Goal: Check status: Check status

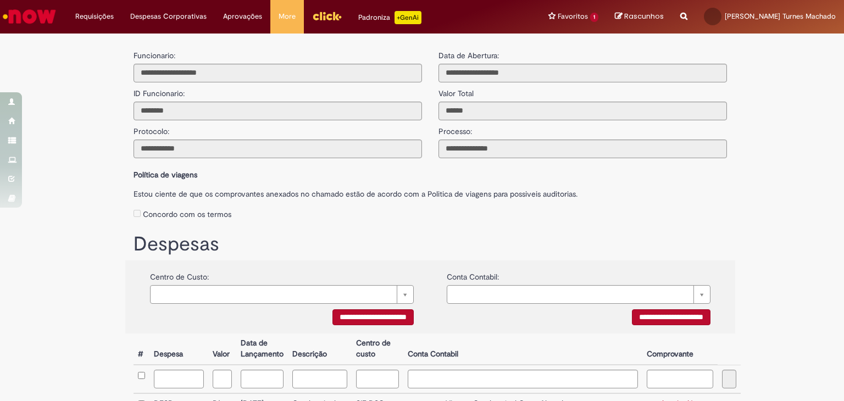
scroll to position [171, 0]
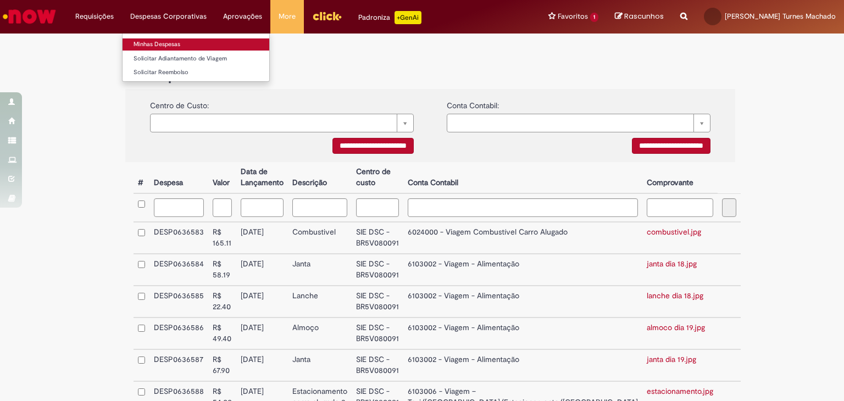
click at [174, 45] on link "Minhas Despesas" at bounding box center [196, 44] width 147 height 12
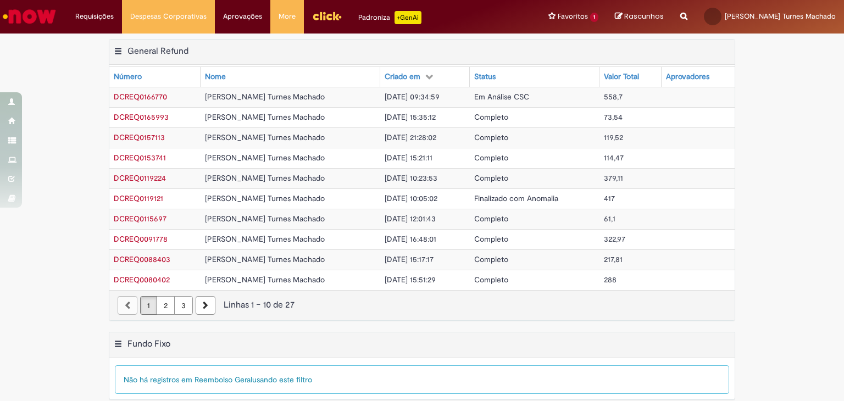
click at [787, 95] on div "Exportar como PDF Exportar como Excel Exportar como CSV General Refund Tabela -…" at bounding box center [422, 185] width 844 height 293
click at [289, 92] on td "[PERSON_NAME] Turnes Machado" at bounding box center [291, 97] width 180 height 20
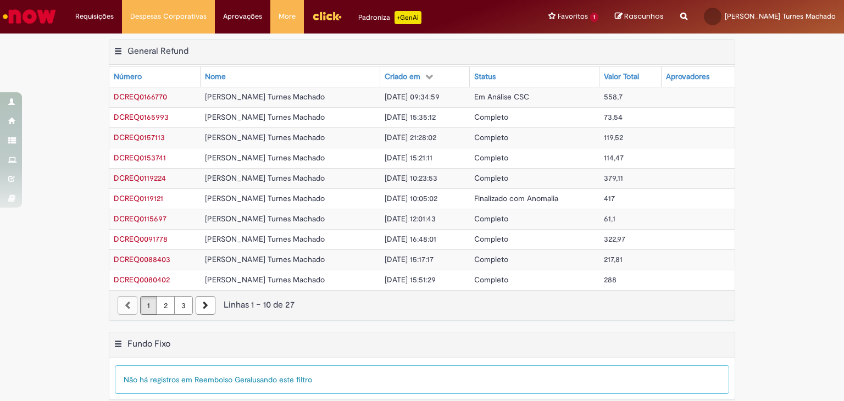
click at [160, 297] on link "2" at bounding box center [166, 305] width 18 height 19
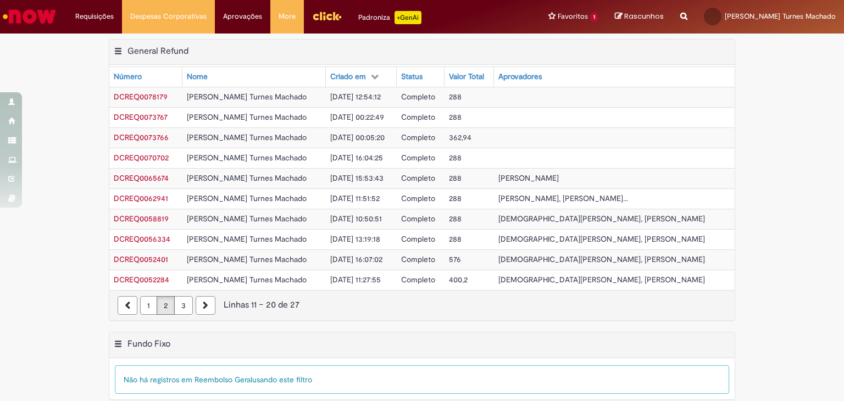
click at [180, 301] on link "3" at bounding box center [183, 305] width 19 height 19
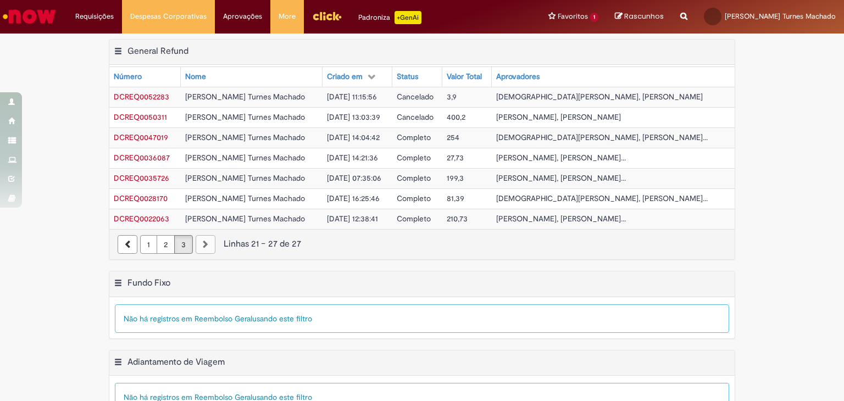
click at [145, 251] on link "1" at bounding box center [148, 244] width 17 height 19
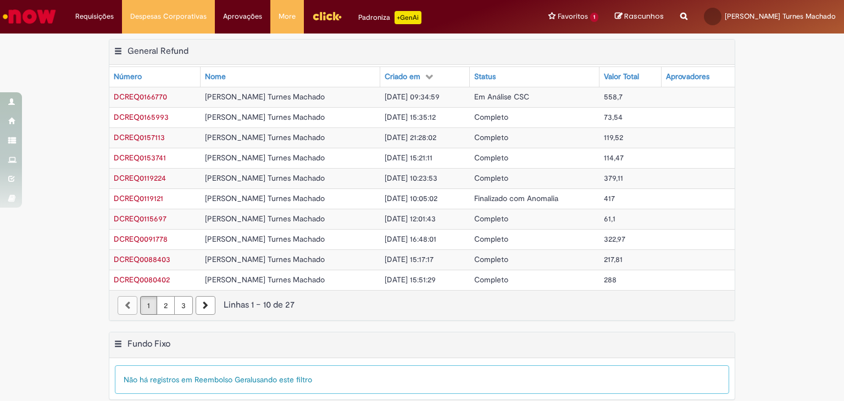
click at [423, 309] on div "Linhas 1 − 10 de 27" at bounding box center [422, 305] width 609 height 13
click at [429, 156] on td "[DATE] 15:21:11" at bounding box center [424, 158] width 89 height 20
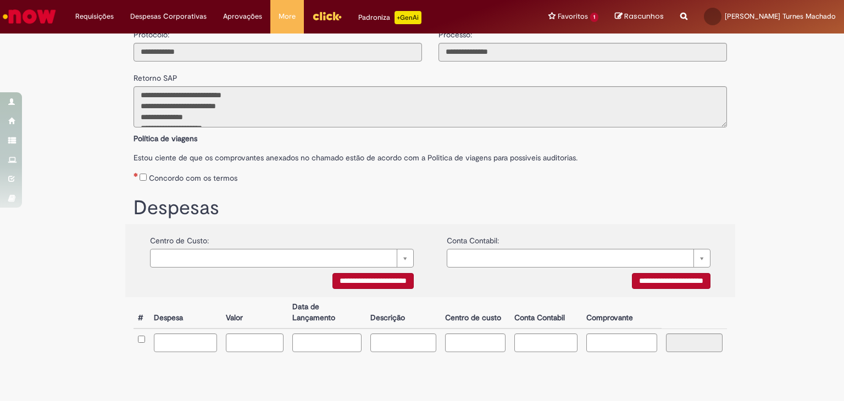
scroll to position [120, 0]
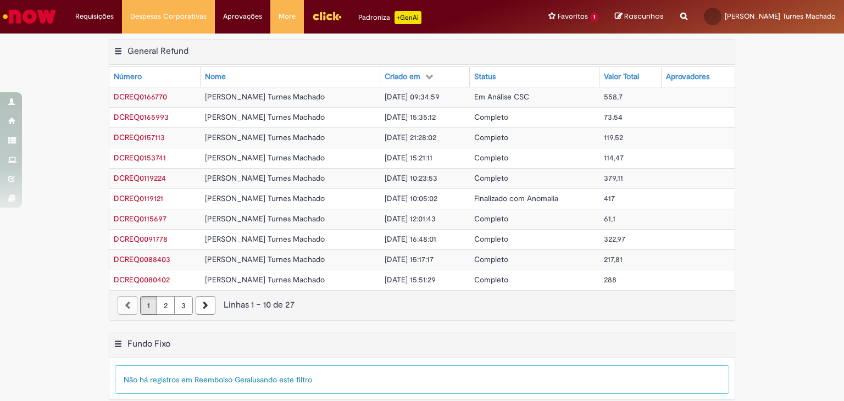
click at [448, 139] on td "[DATE] 21:28:02" at bounding box center [424, 137] width 89 height 20
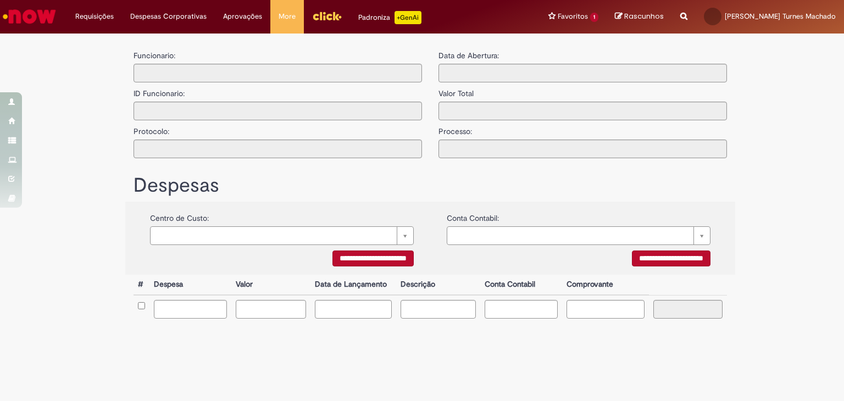
type input "**********"
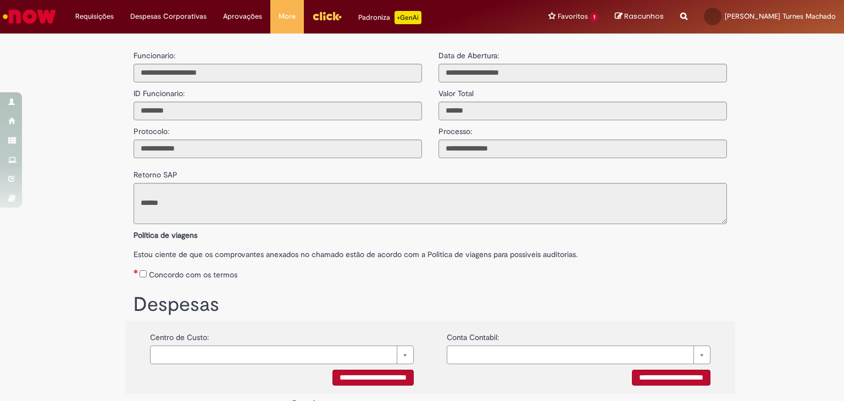
scroll to position [120, 0]
